Goal: Task Accomplishment & Management: Manage account settings

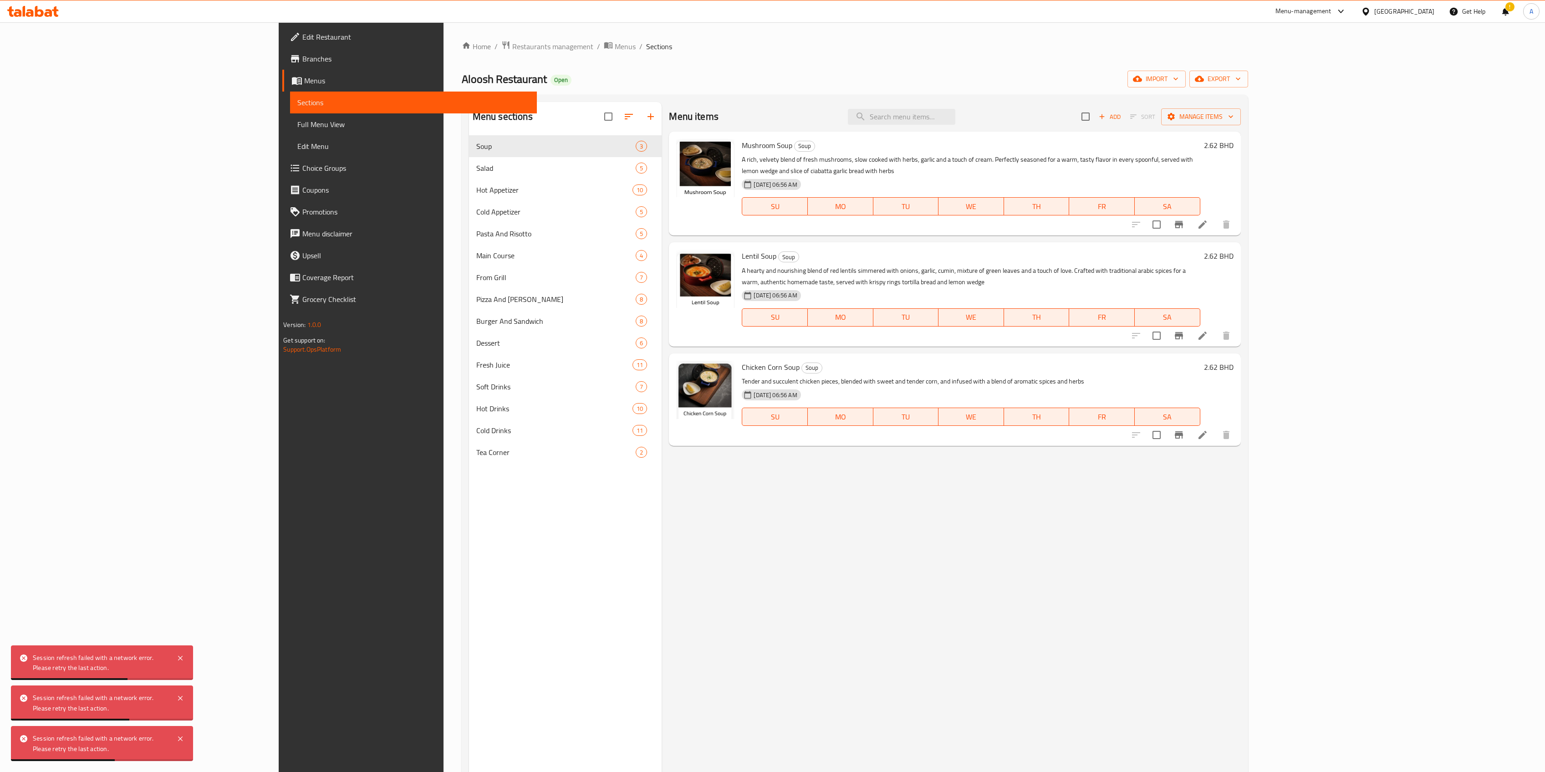
click at [512, 48] on span "Restaurants management" at bounding box center [552, 46] width 81 height 11
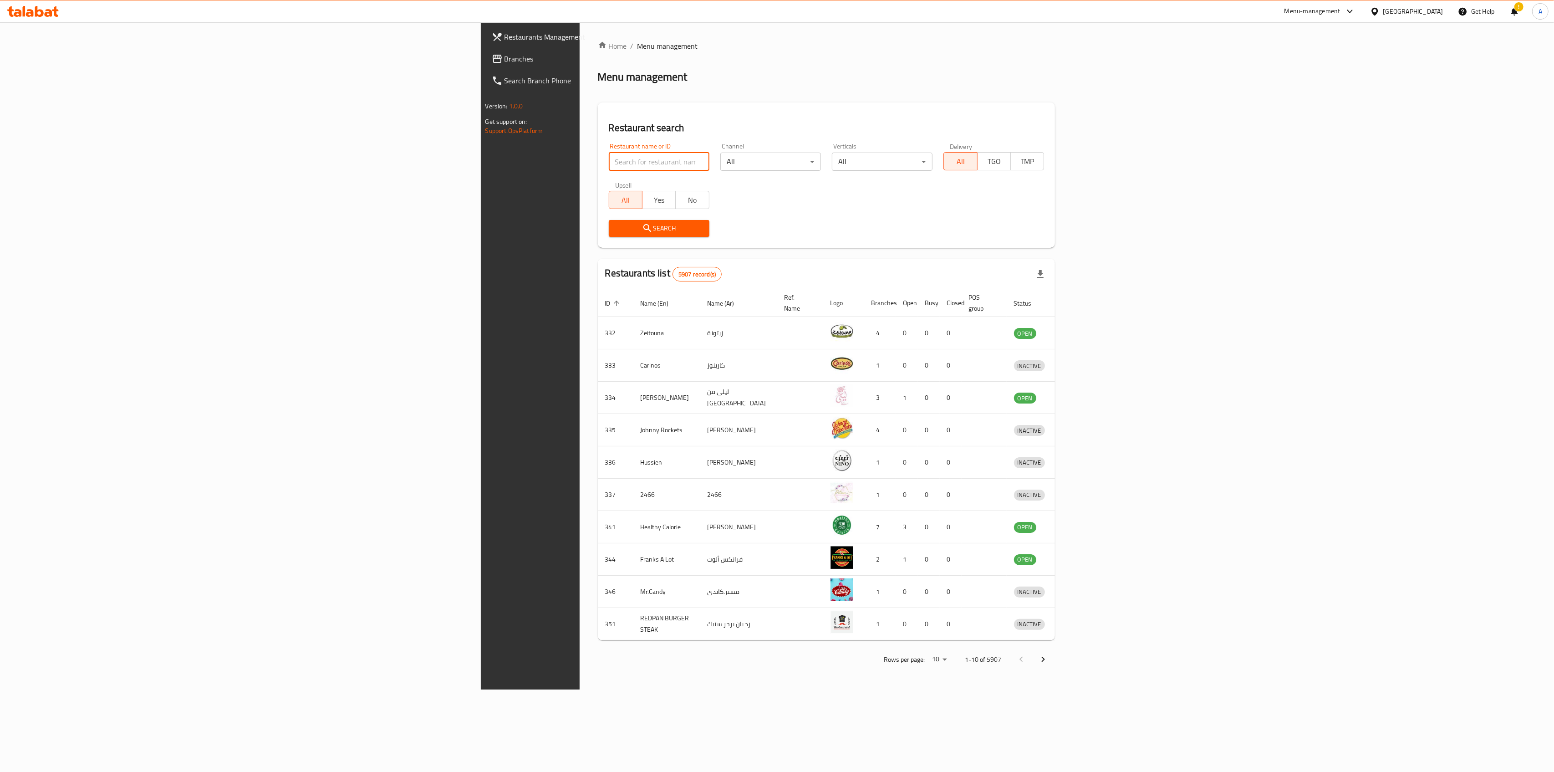
click at [609, 166] on input "search" at bounding box center [659, 162] width 101 height 18
type input "moda"
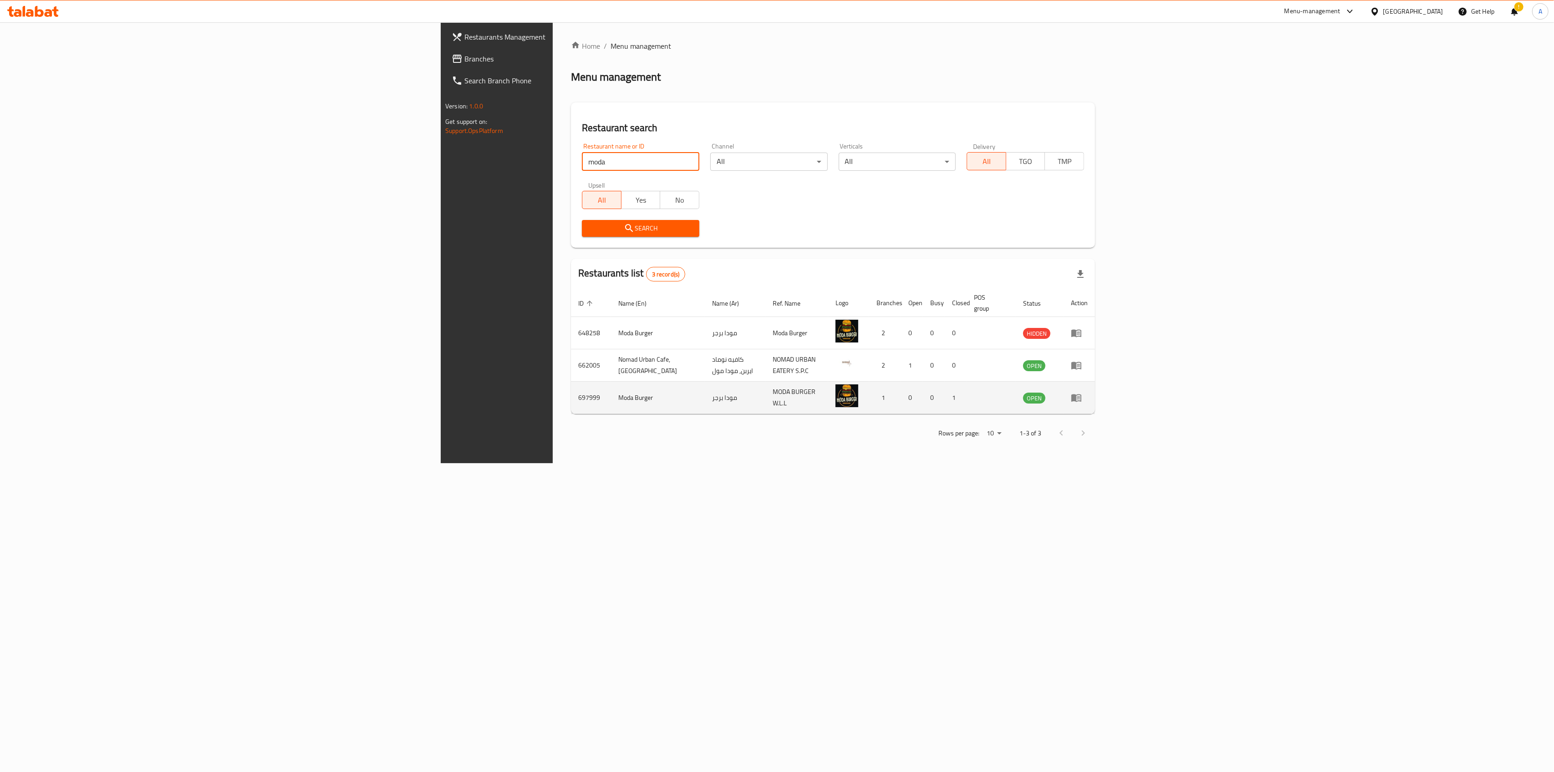
click at [1082, 392] on icon "enhanced table" at bounding box center [1076, 397] width 11 height 11
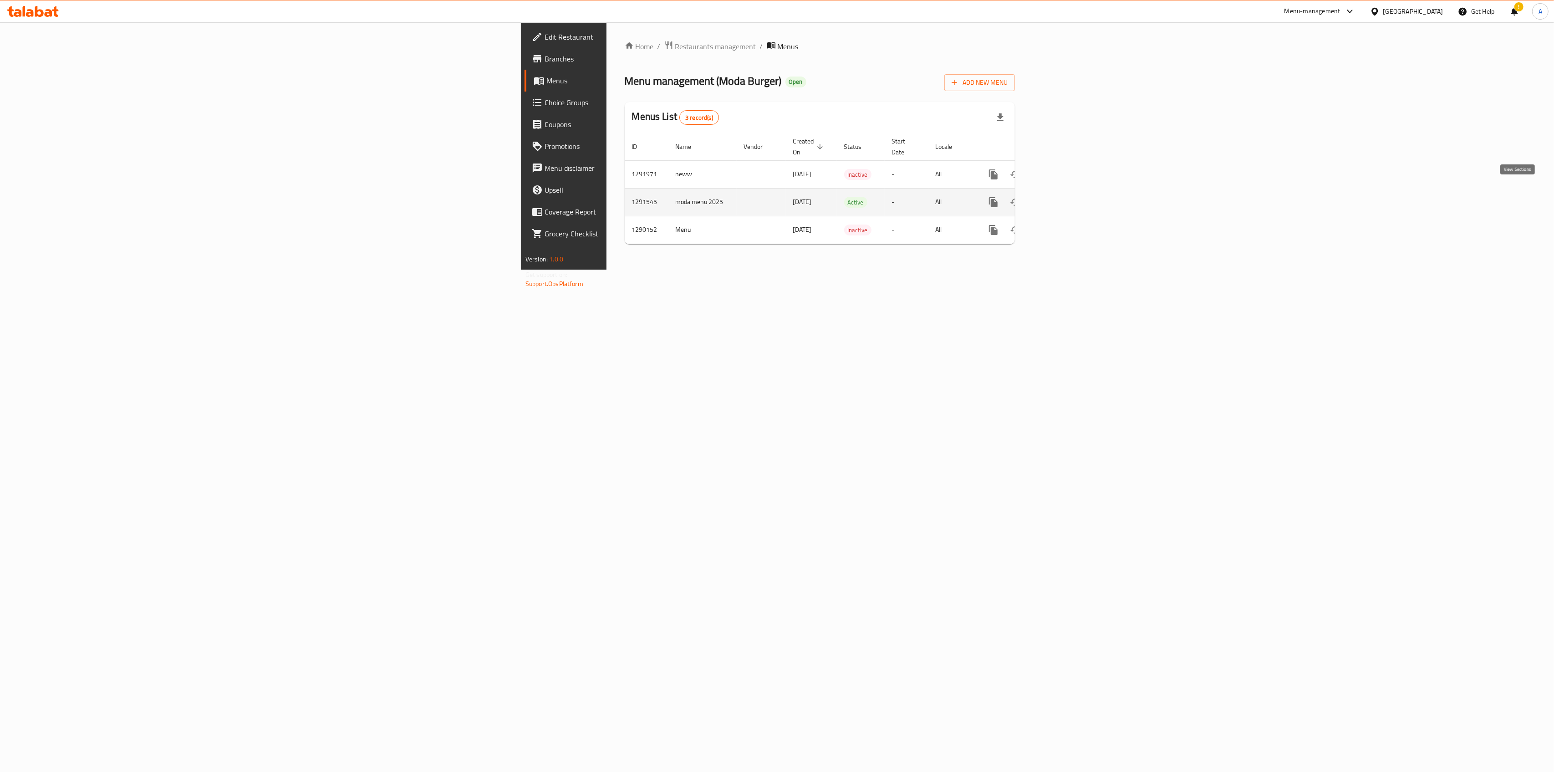
click at [1063, 198] on icon "enhanced table" at bounding box center [1059, 202] width 8 height 8
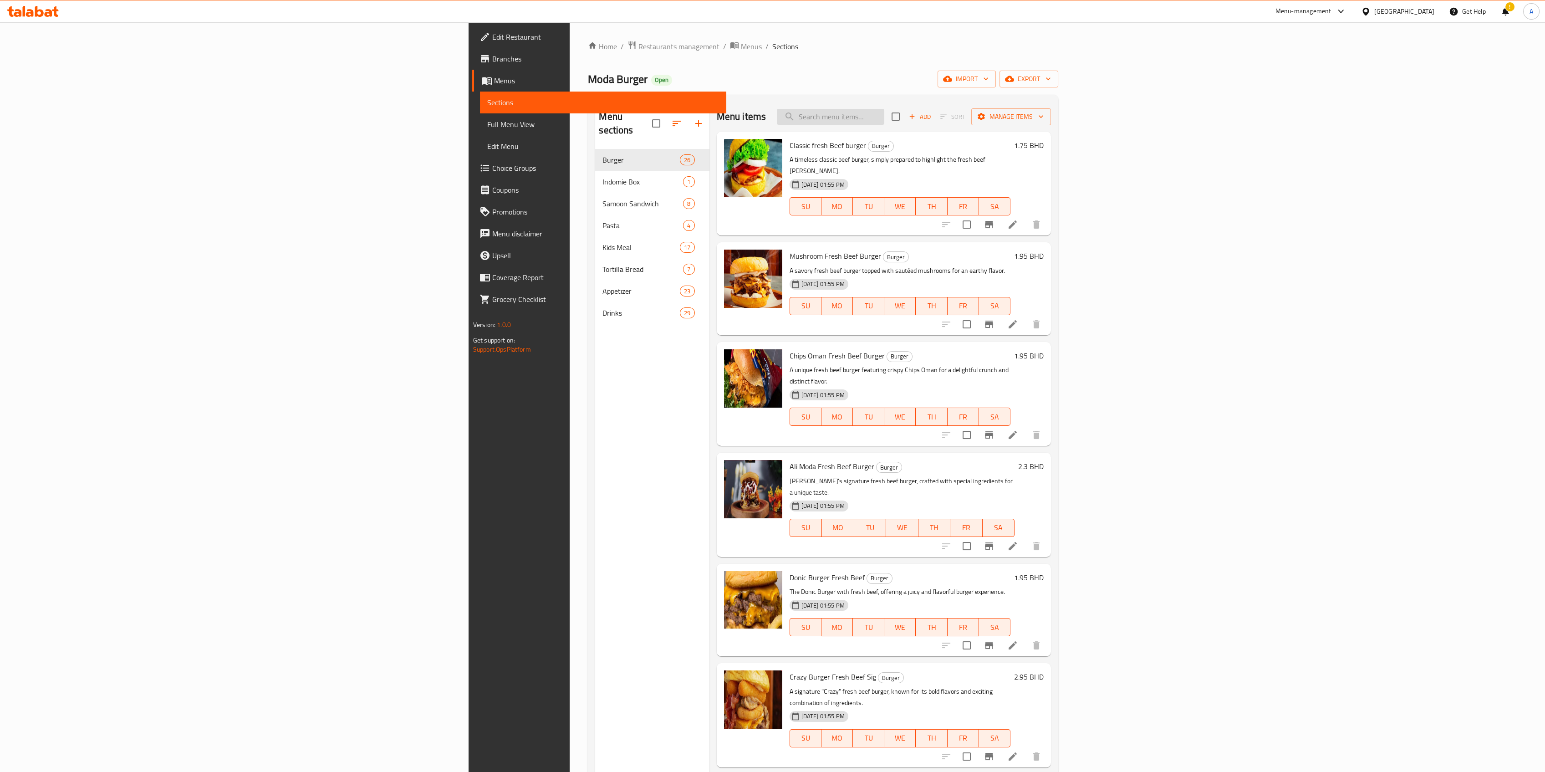
click at [884, 113] on input "search" at bounding box center [830, 117] width 107 height 16
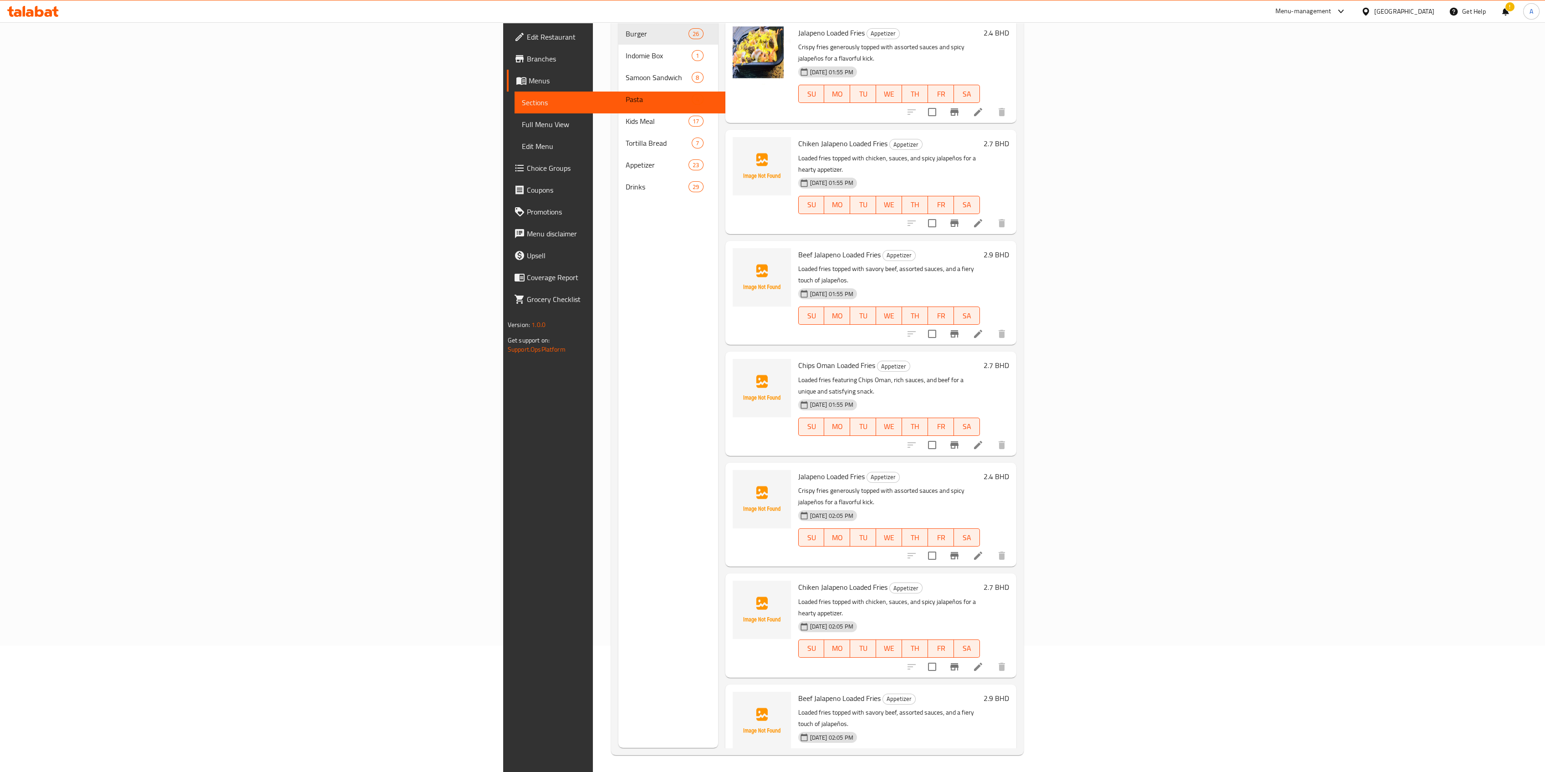
scroll to position [128, 0]
type input "loaded f"
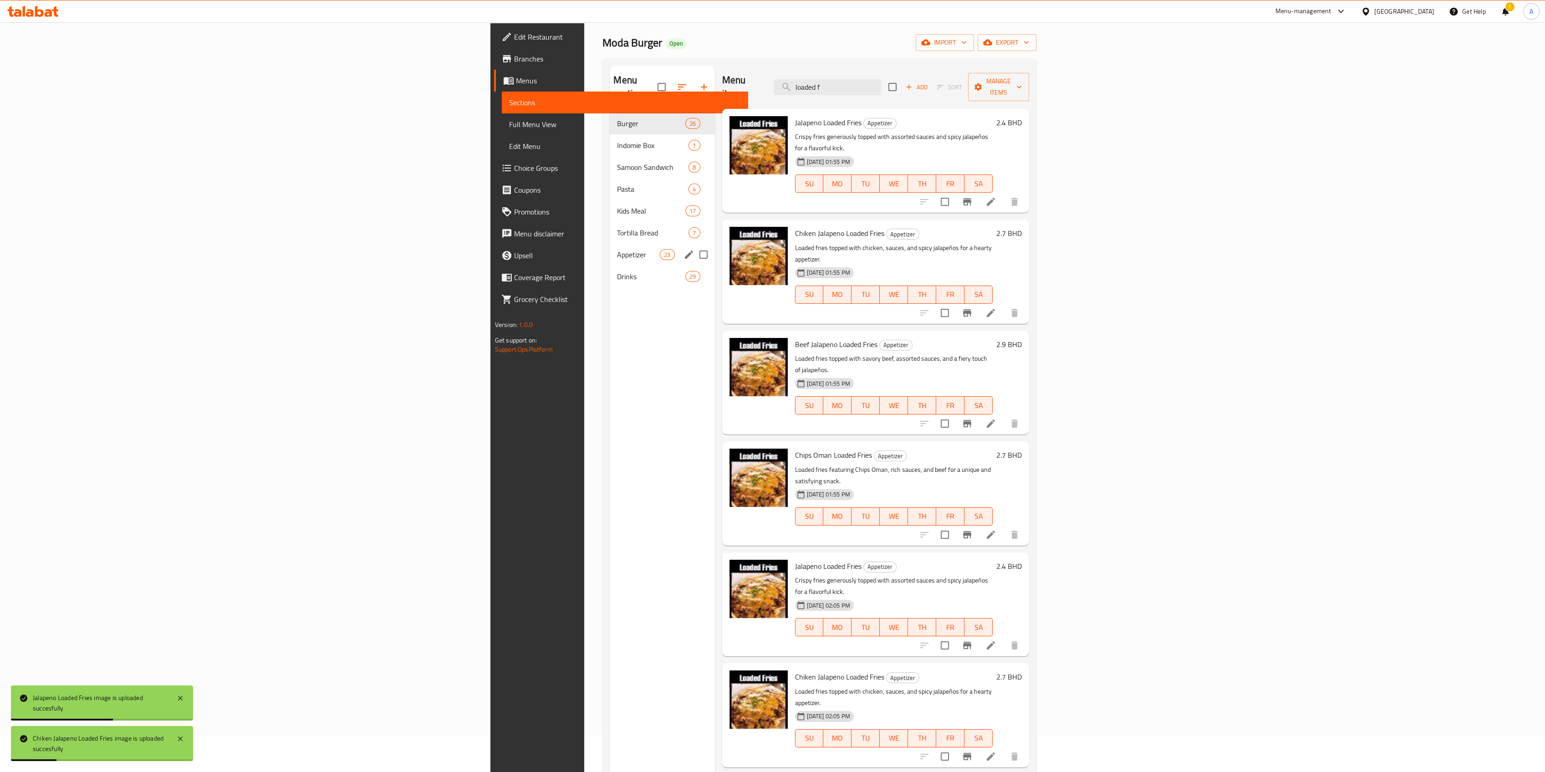
scroll to position [0, 0]
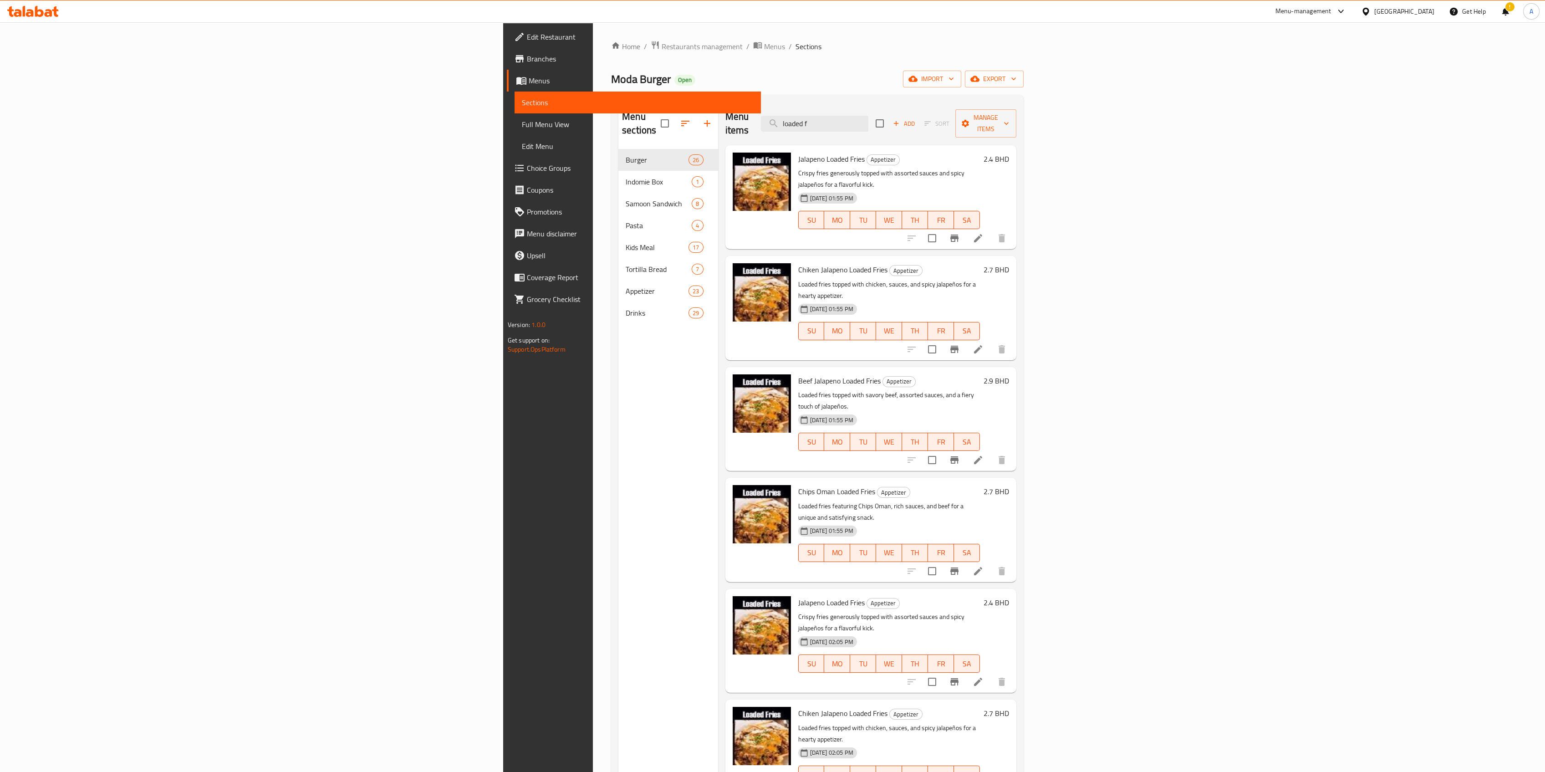
drag, startPoint x: 1049, startPoint y: 120, endPoint x: 894, endPoint y: 145, distance: 157.8
click at [950, 129] on div "Menu items loaded f Add Sort Manage items" at bounding box center [871, 123] width 291 height 43
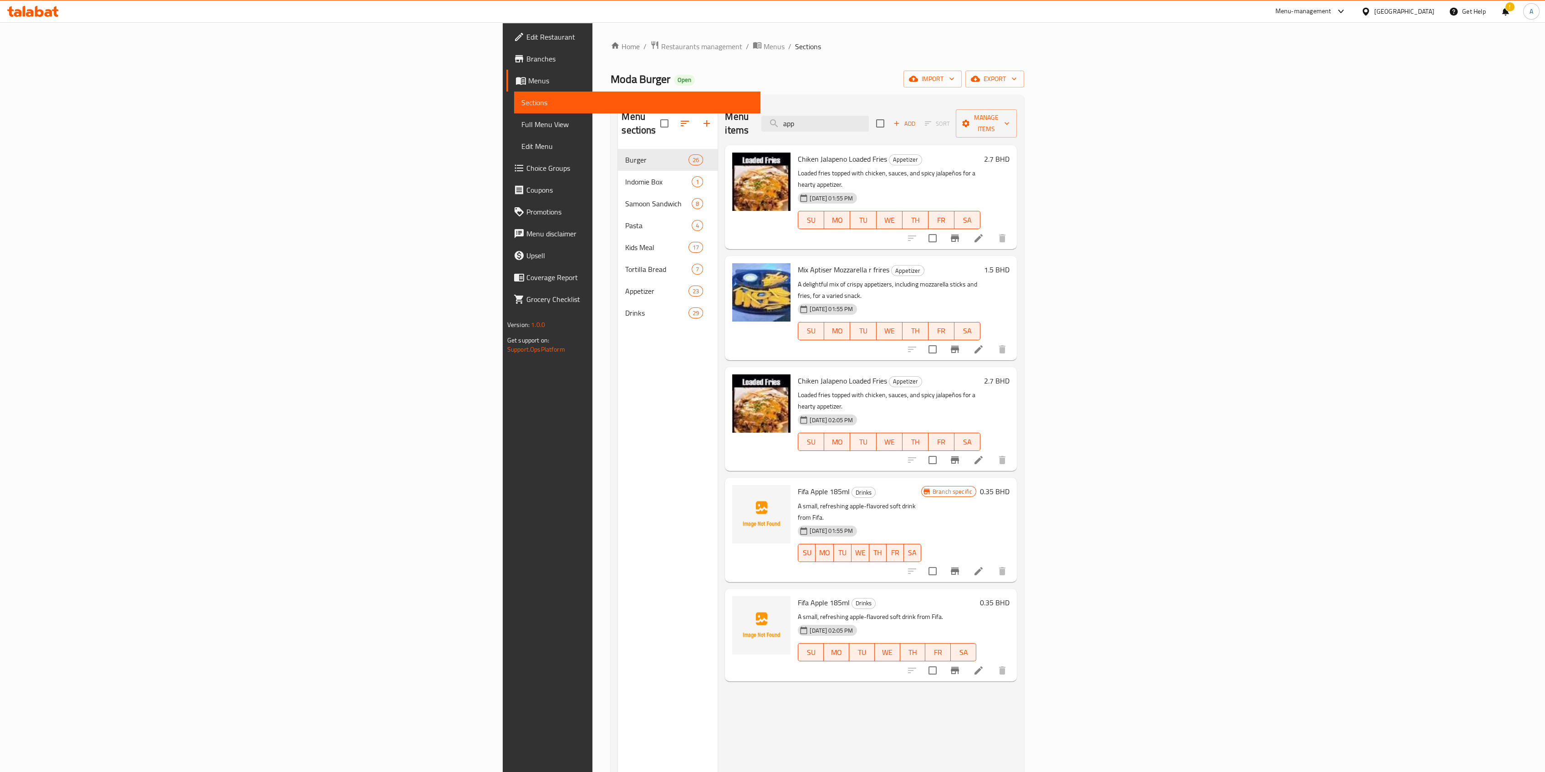
click at [925, 118] on div "Menu items app Add Sort Manage items" at bounding box center [871, 123] width 292 height 43
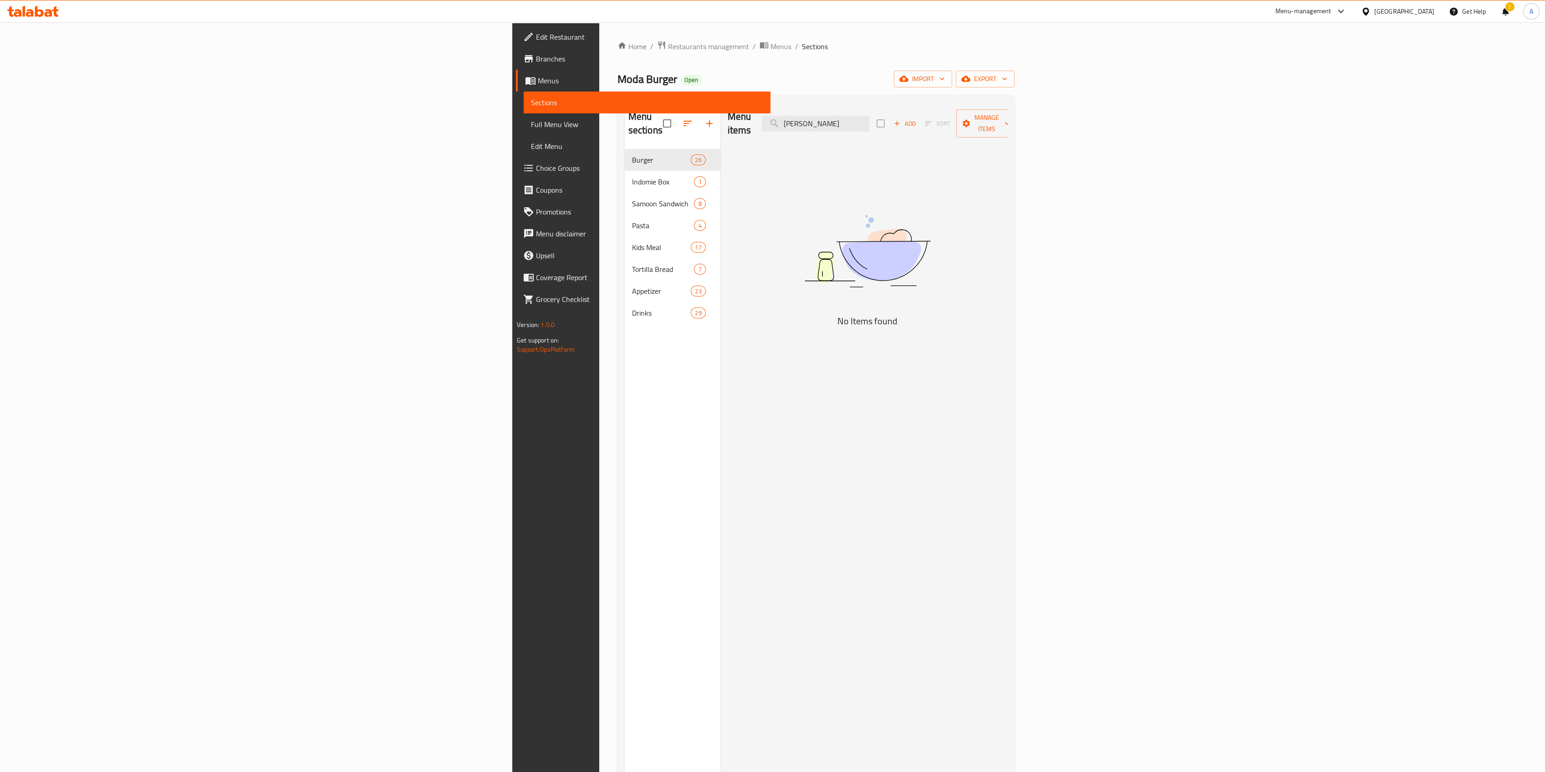
drag, startPoint x: 1025, startPoint y: 113, endPoint x: 823, endPoint y: 133, distance: 202.7
click at [875, 129] on div "Menu items [PERSON_NAME] Add Sort Manage items" at bounding box center [868, 123] width 280 height 43
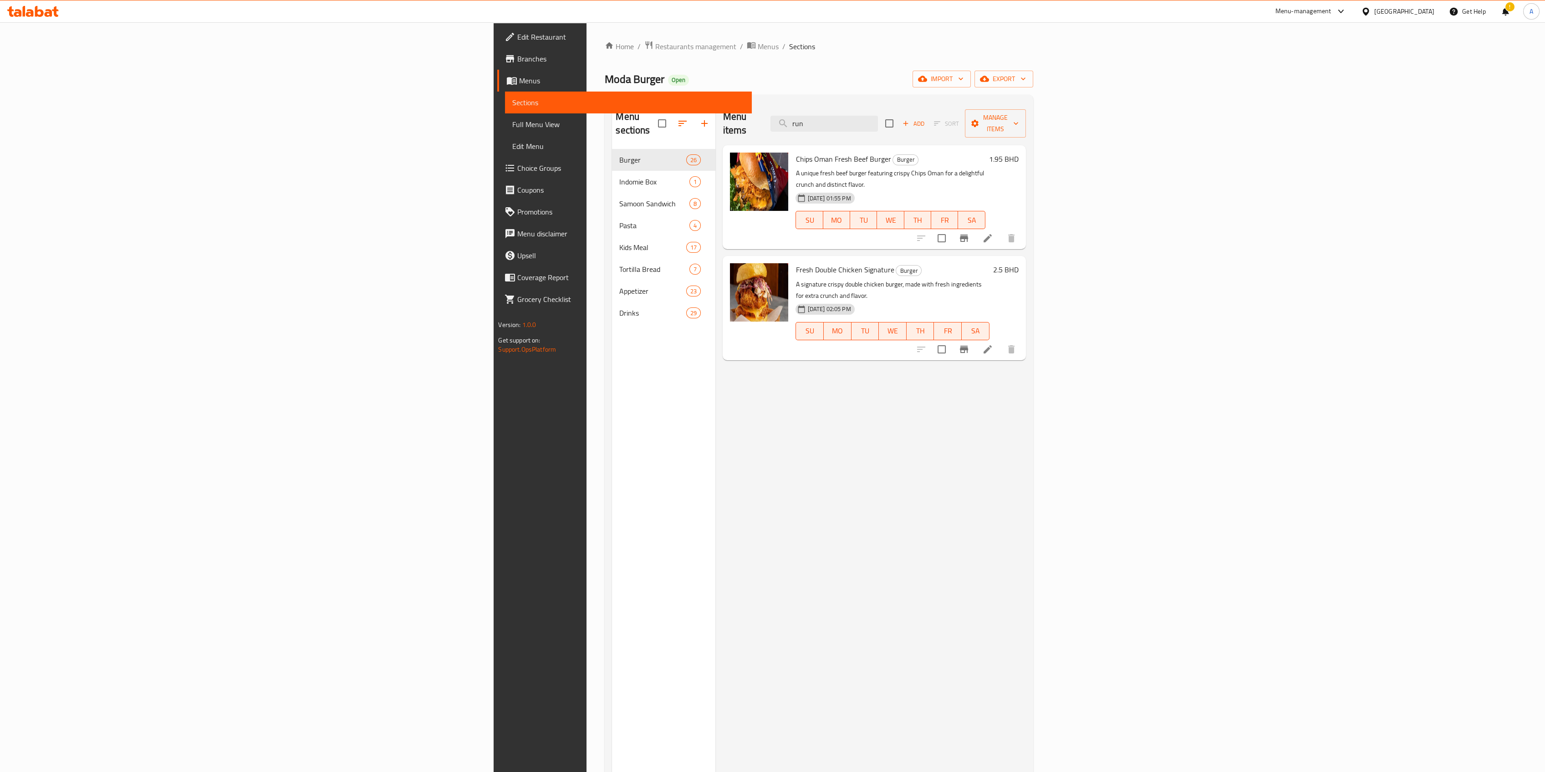
drag, startPoint x: 996, startPoint y: 118, endPoint x: 917, endPoint y: 129, distance: 79.5
click at [918, 129] on div "Menu items run Add Sort Manage items" at bounding box center [874, 123] width 303 height 43
type input "r"
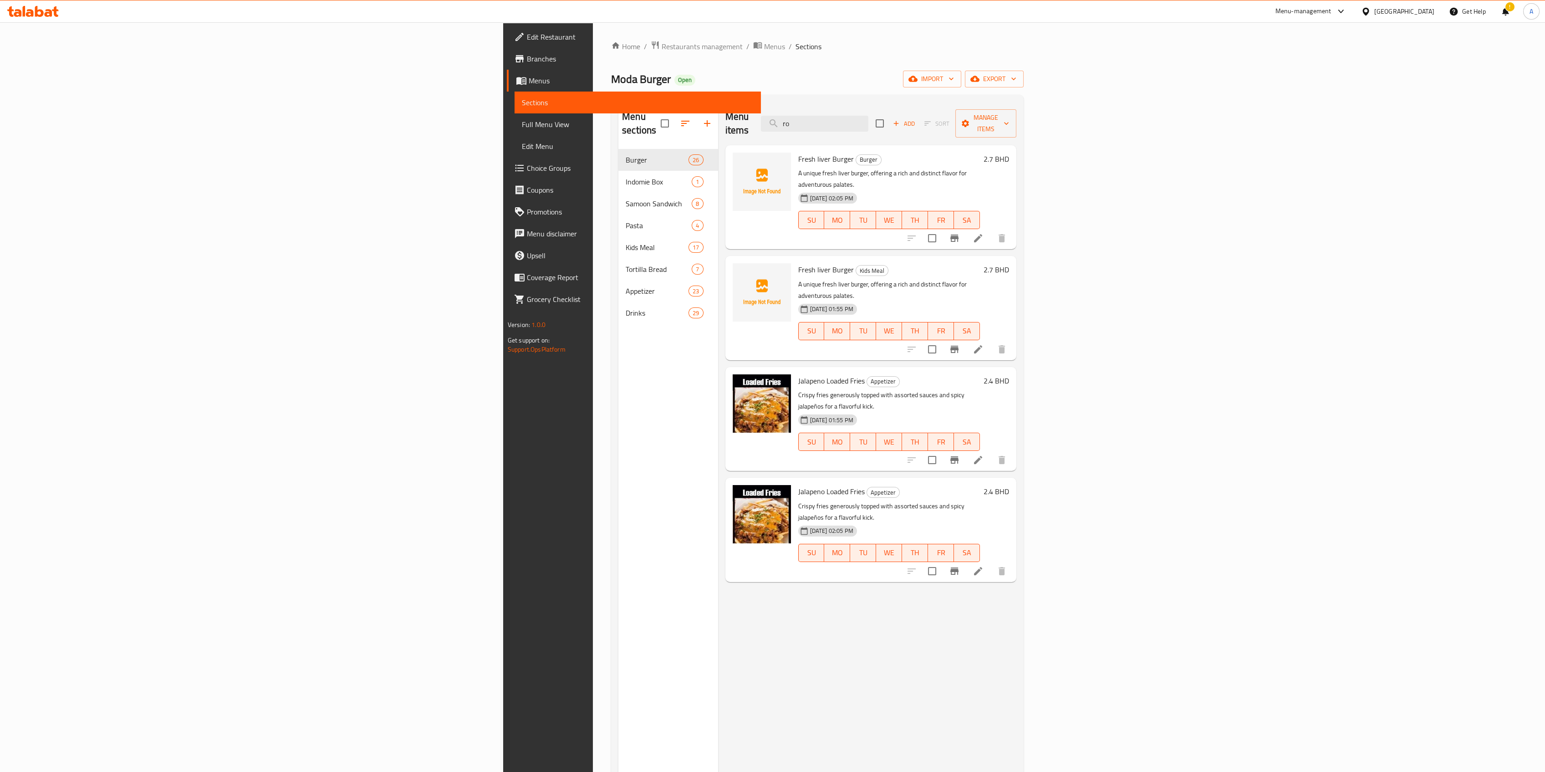
type input "r"
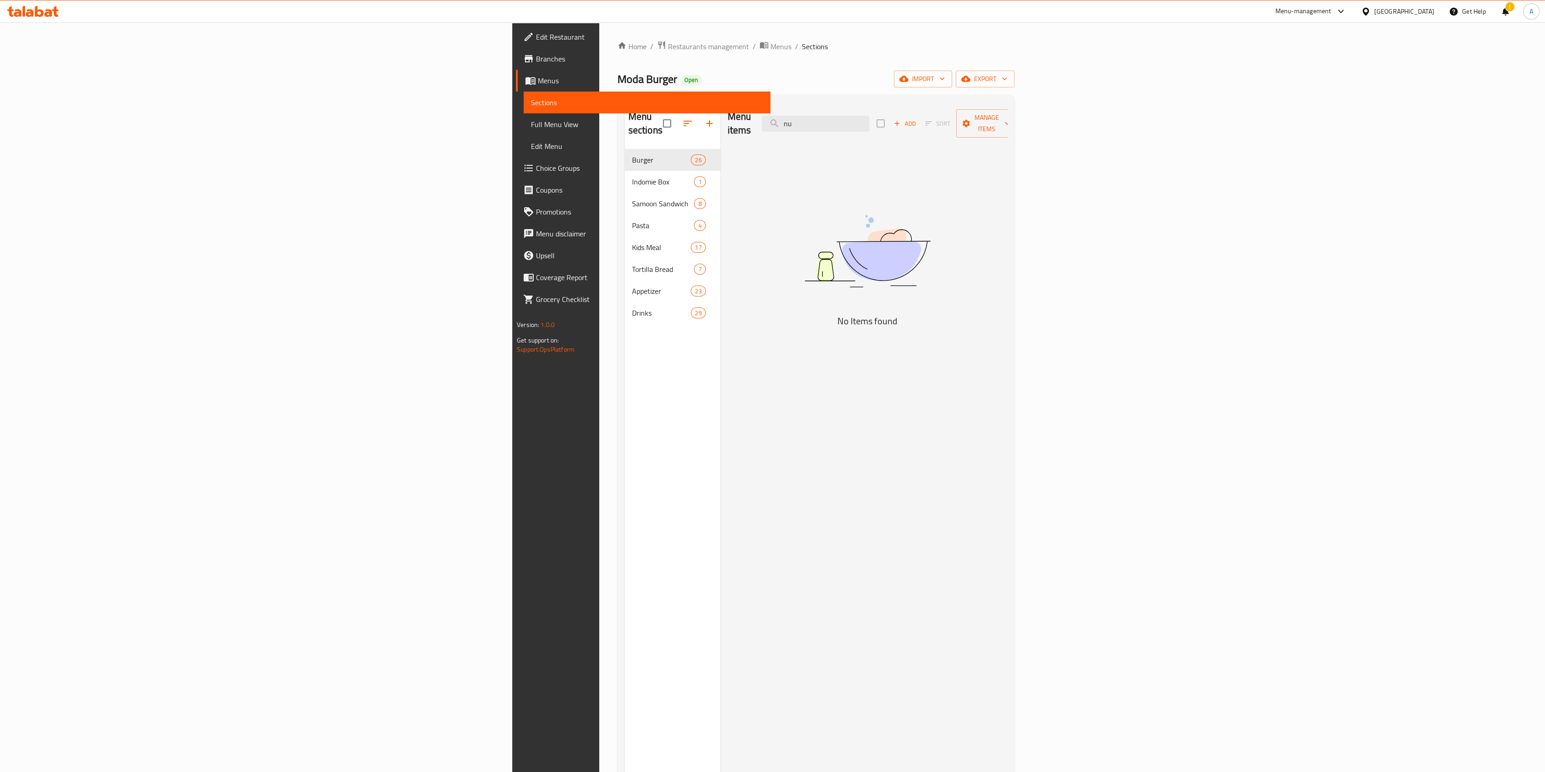
type input "n"
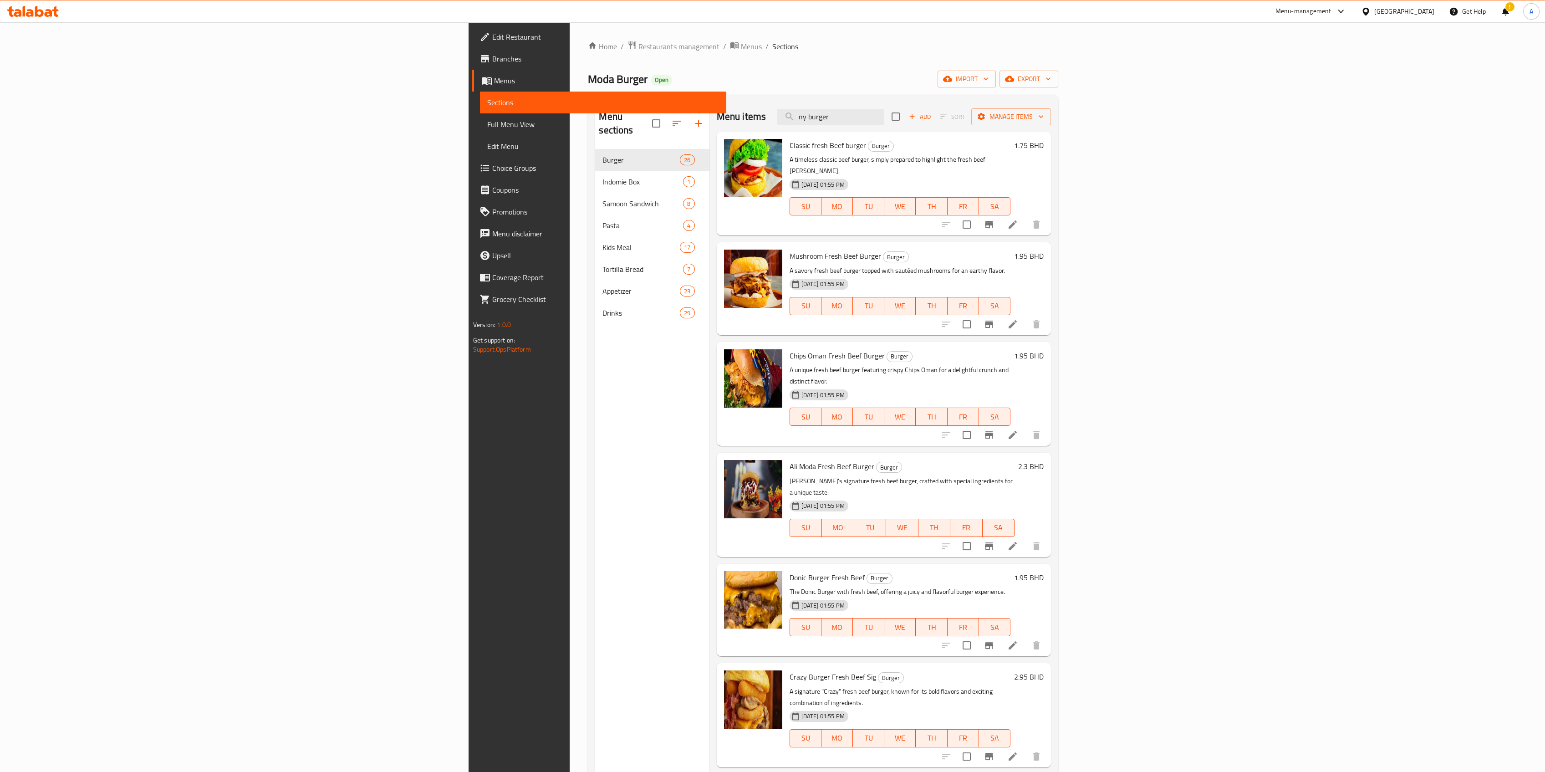
drag, startPoint x: 920, startPoint y: 114, endPoint x: 754, endPoint y: 118, distance: 166.3
click at [779, 115] on div "Menu items ny burger Add Sort Manage items" at bounding box center [884, 117] width 335 height 30
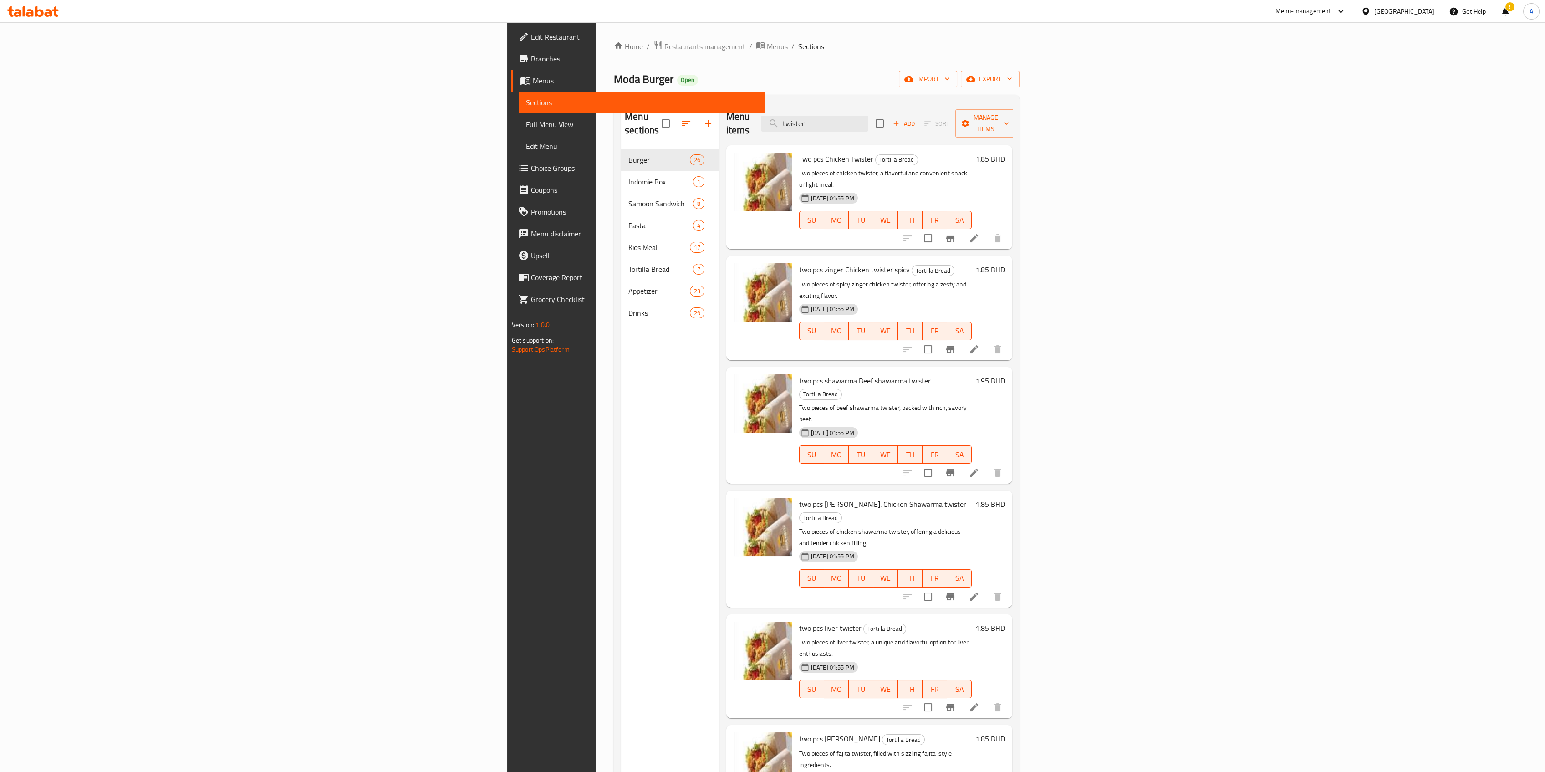
drag, startPoint x: 1024, startPoint y: 125, endPoint x: 819, endPoint y: 136, distance: 205.2
click at [848, 131] on div "Menu items twister Add Sort Manage items Two pcs Chicken Twister Tortilla Bread…" at bounding box center [865, 488] width 293 height 772
click at [869, 120] on input "twister" at bounding box center [814, 124] width 107 height 16
drag, startPoint x: 960, startPoint y: 124, endPoint x: 903, endPoint y: 133, distance: 57.5
click at [937, 126] on div "Menu items twister Add Sort Manage items" at bounding box center [869, 123] width 286 height 43
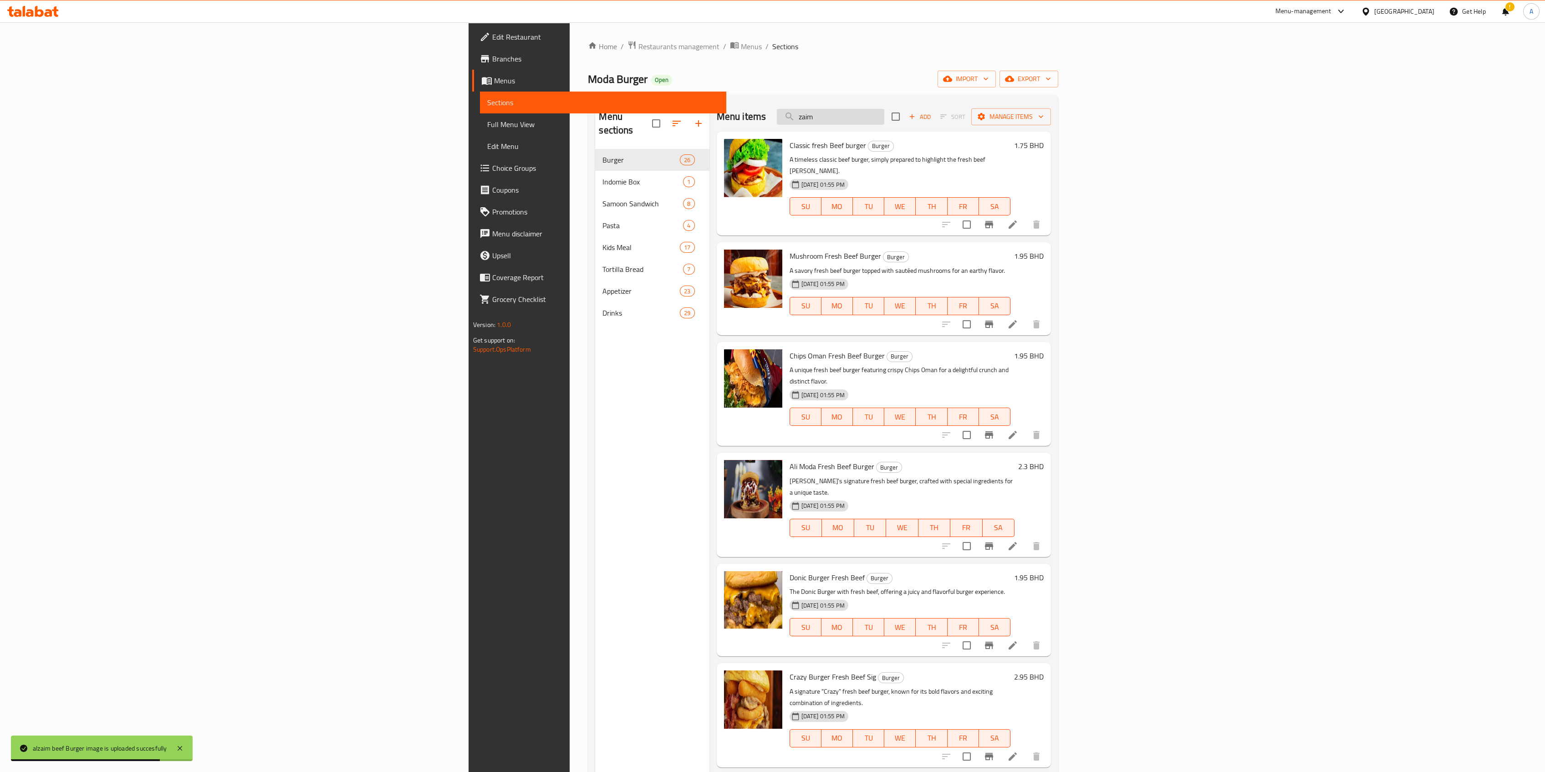
click at [1020, 124] on div "Menu items zaim Add Sort Manage items" at bounding box center [884, 117] width 335 height 30
click at [884, 122] on input "zaim" at bounding box center [830, 117] width 107 height 16
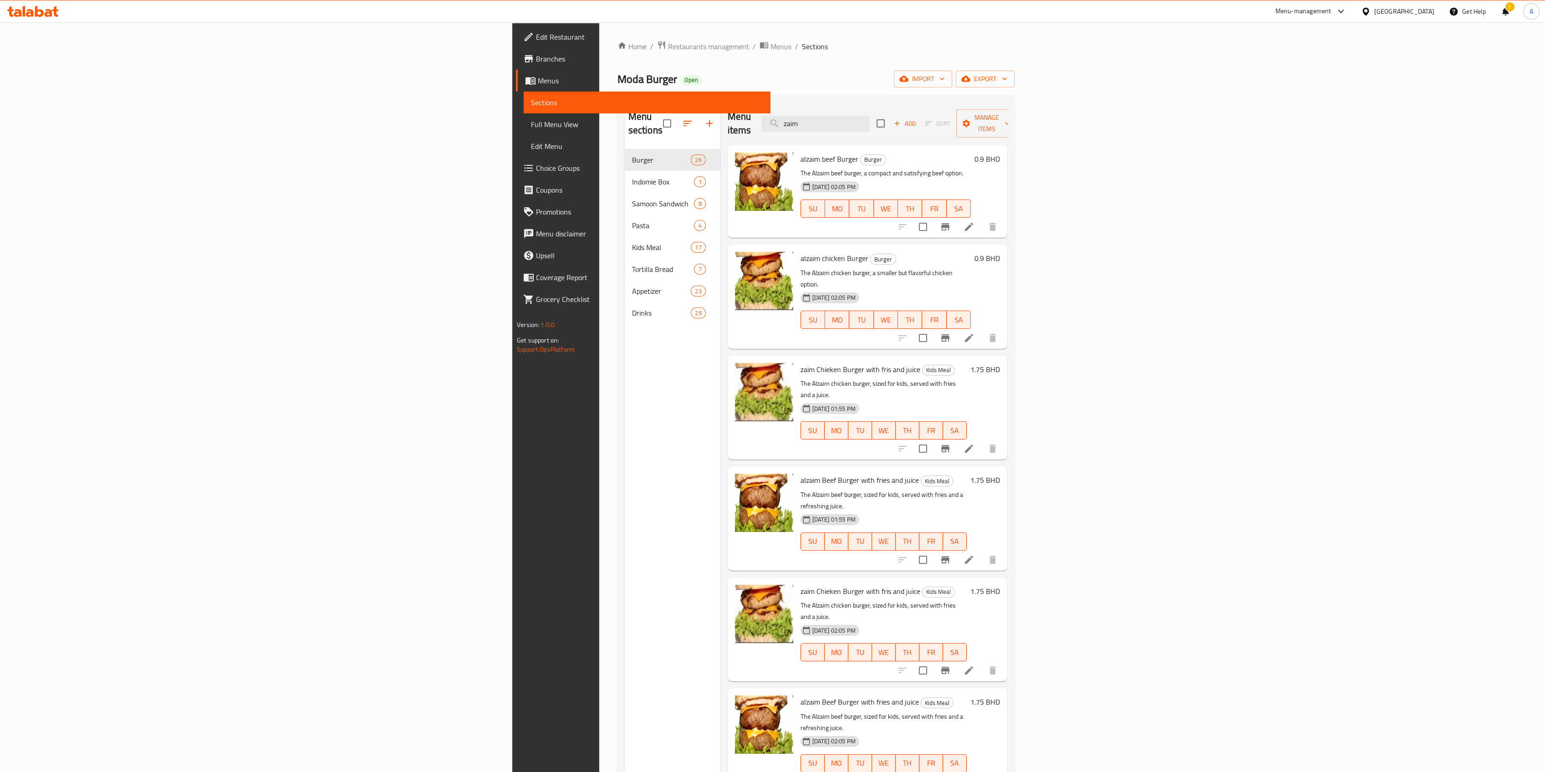
drag, startPoint x: 1013, startPoint y: 112, endPoint x: 747, endPoint y: 129, distance: 266.1
click at [818, 126] on div "Menu items zaim Add Sort Manage items" at bounding box center [868, 123] width 280 height 43
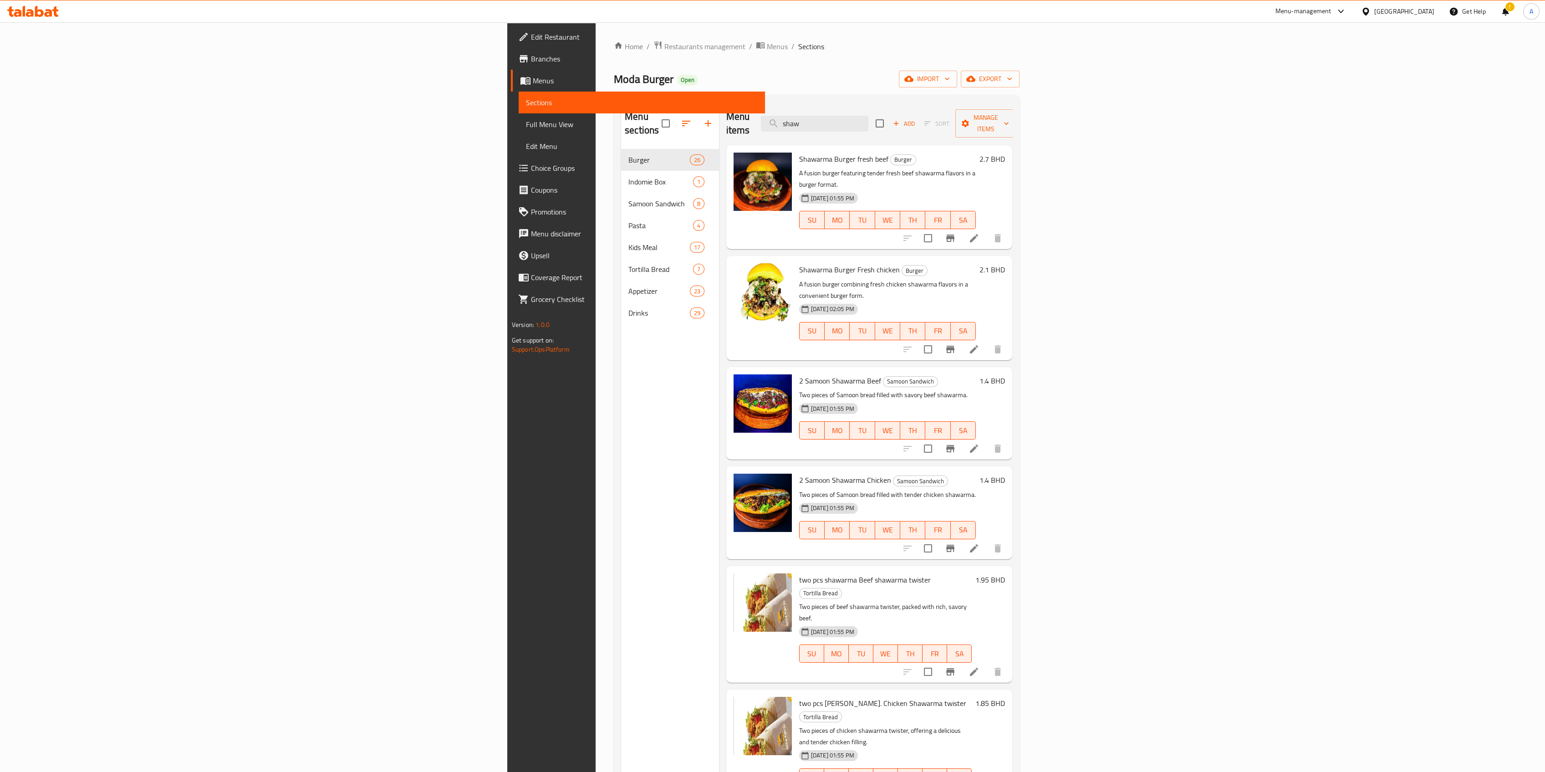
type input "shaw"
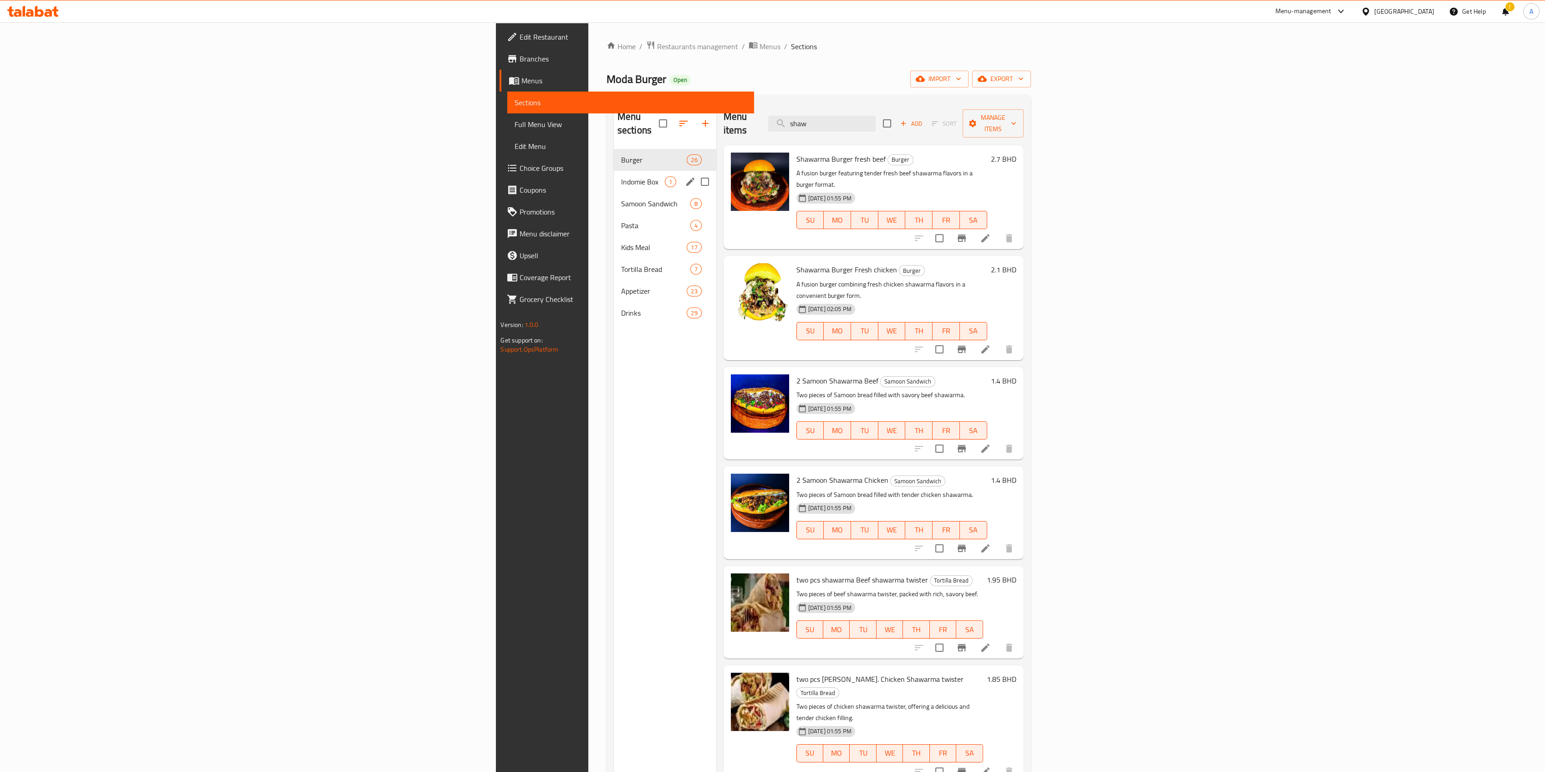
click at [614, 171] on div "Indomie Box 1" at bounding box center [665, 182] width 102 height 22
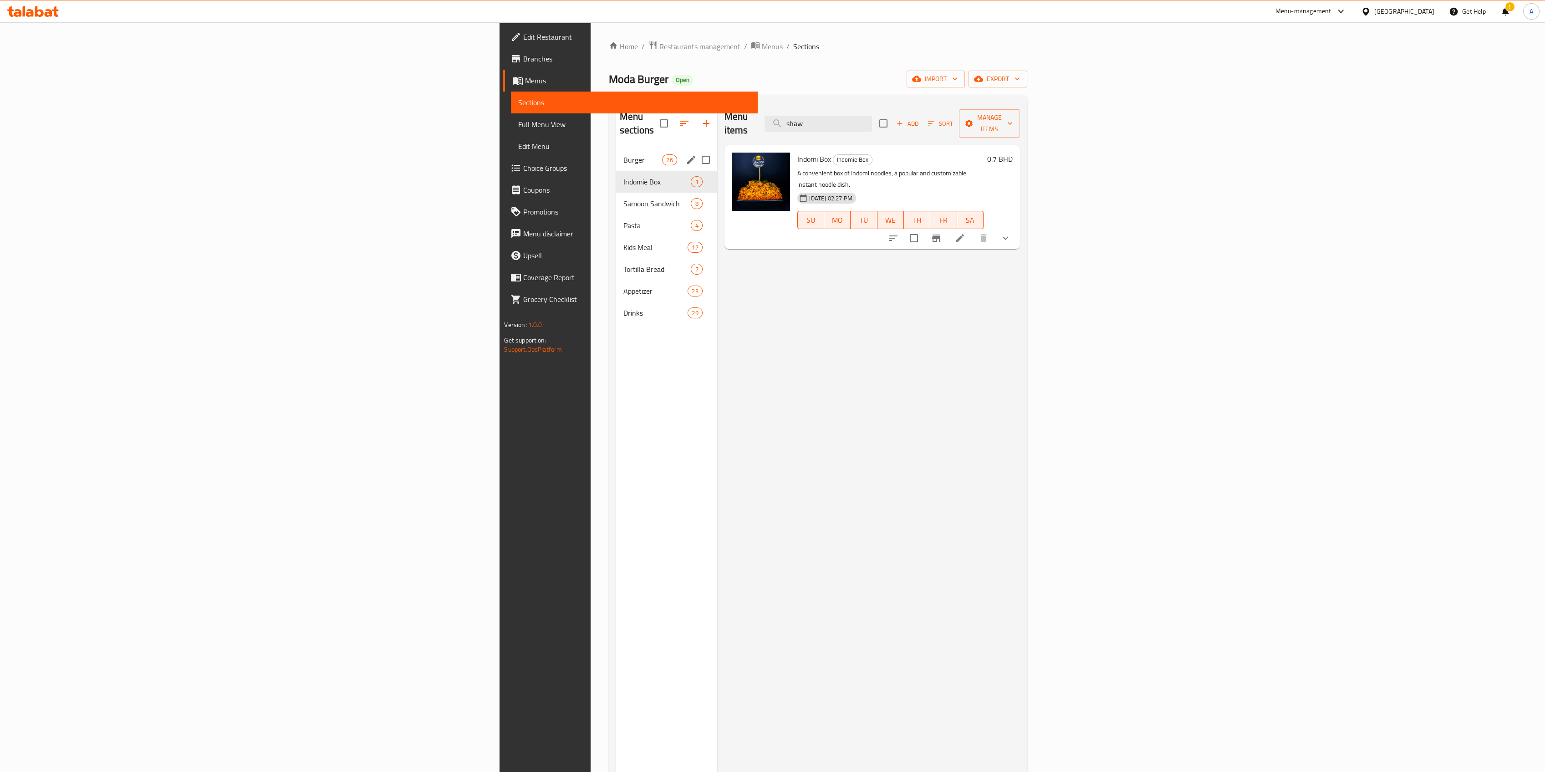
click at [623, 154] on span "Burger" at bounding box center [642, 159] width 39 height 11
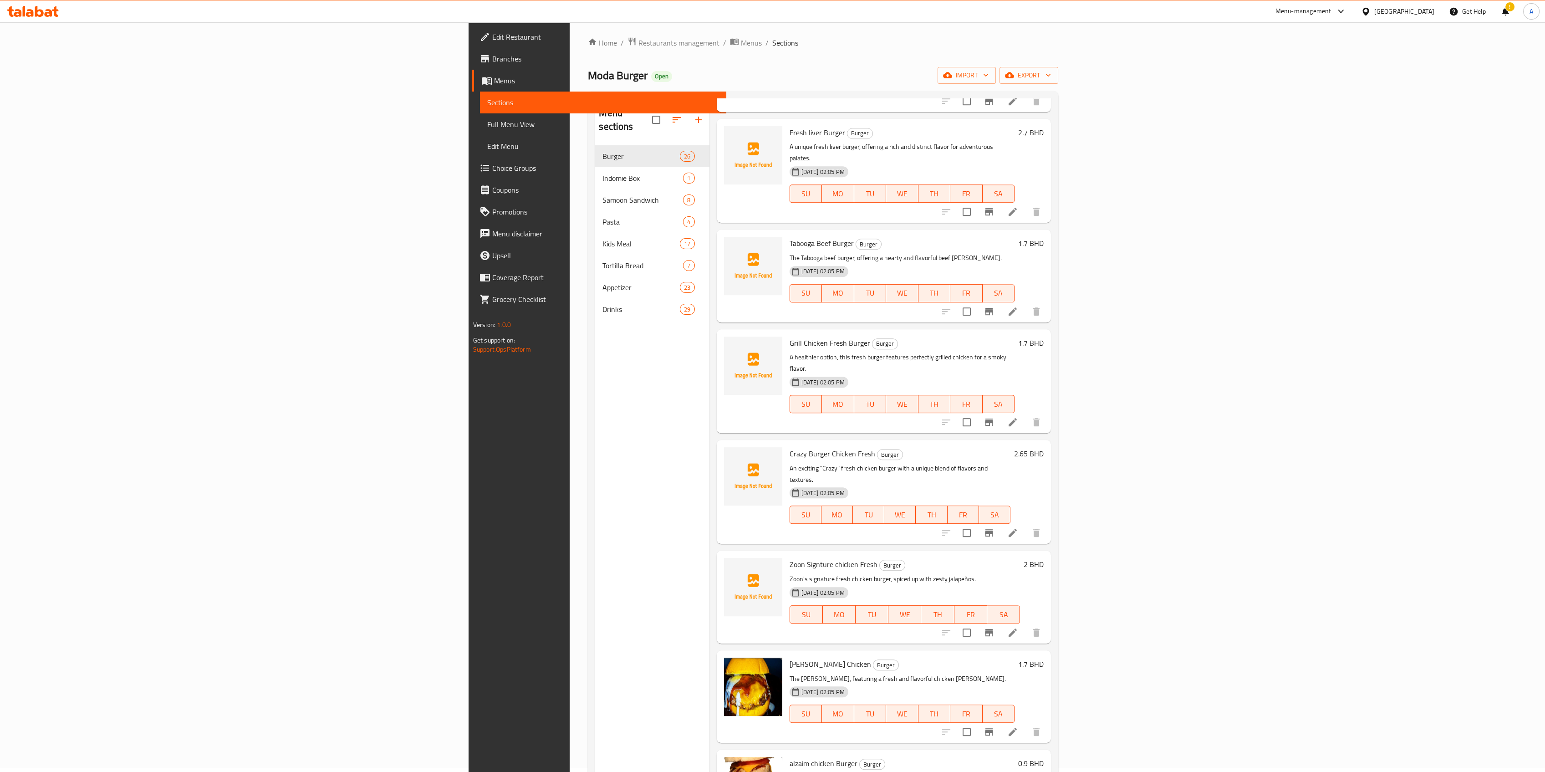
scroll to position [128, 0]
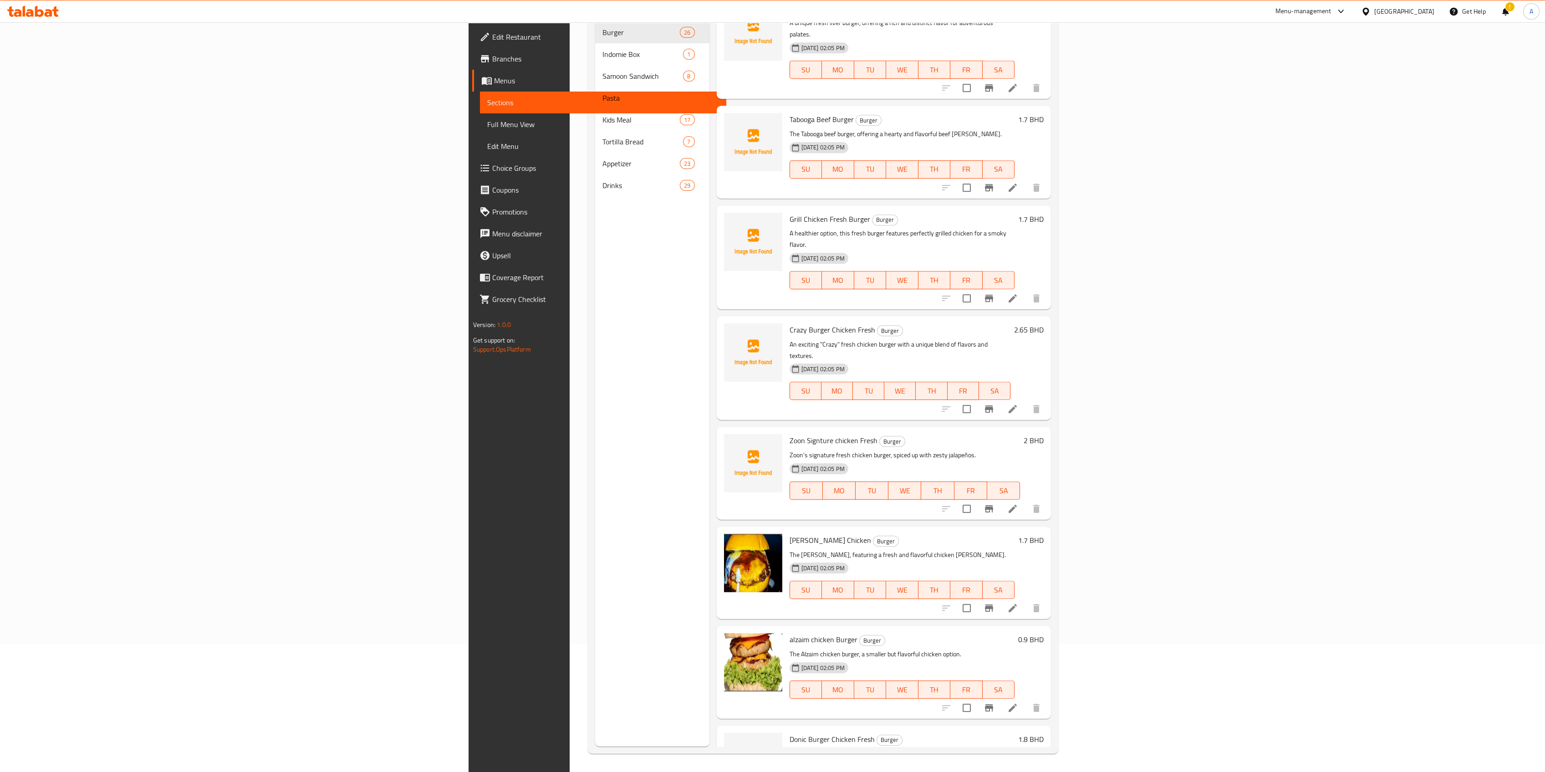
click at [53, 14] on icon at bounding box center [32, 11] width 51 height 11
